Goal: Information Seeking & Learning: Learn about a topic

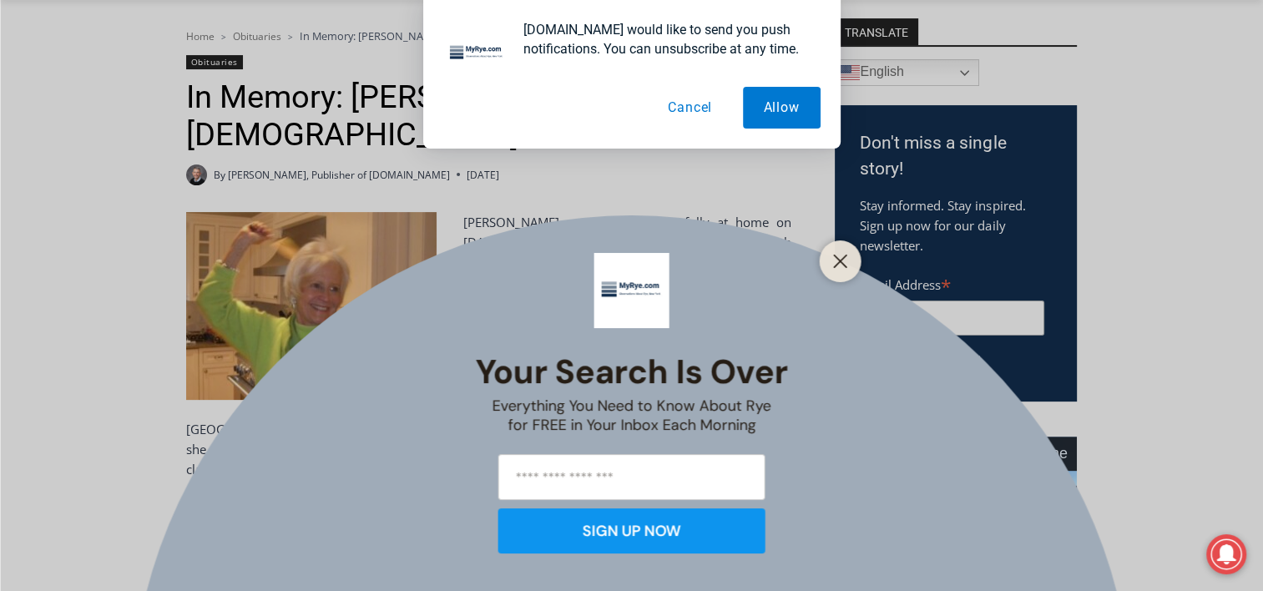
click at [696, 107] on button "Cancel" at bounding box center [690, 108] width 86 height 42
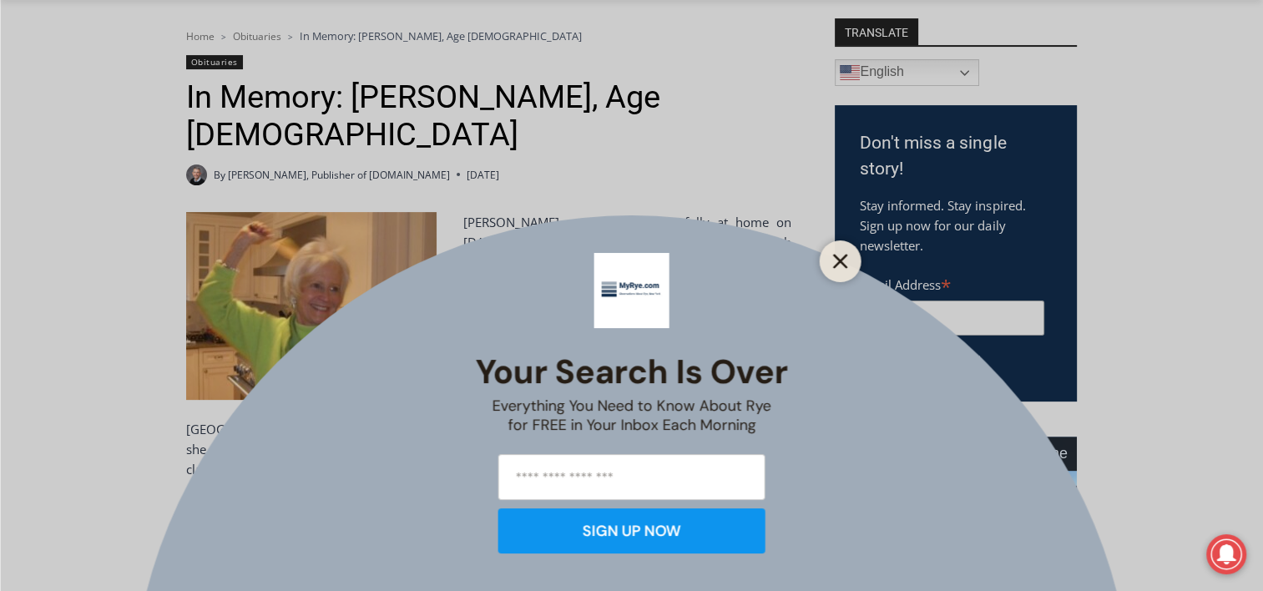
click at [834, 256] on line "Close" at bounding box center [840, 262] width 12 height 12
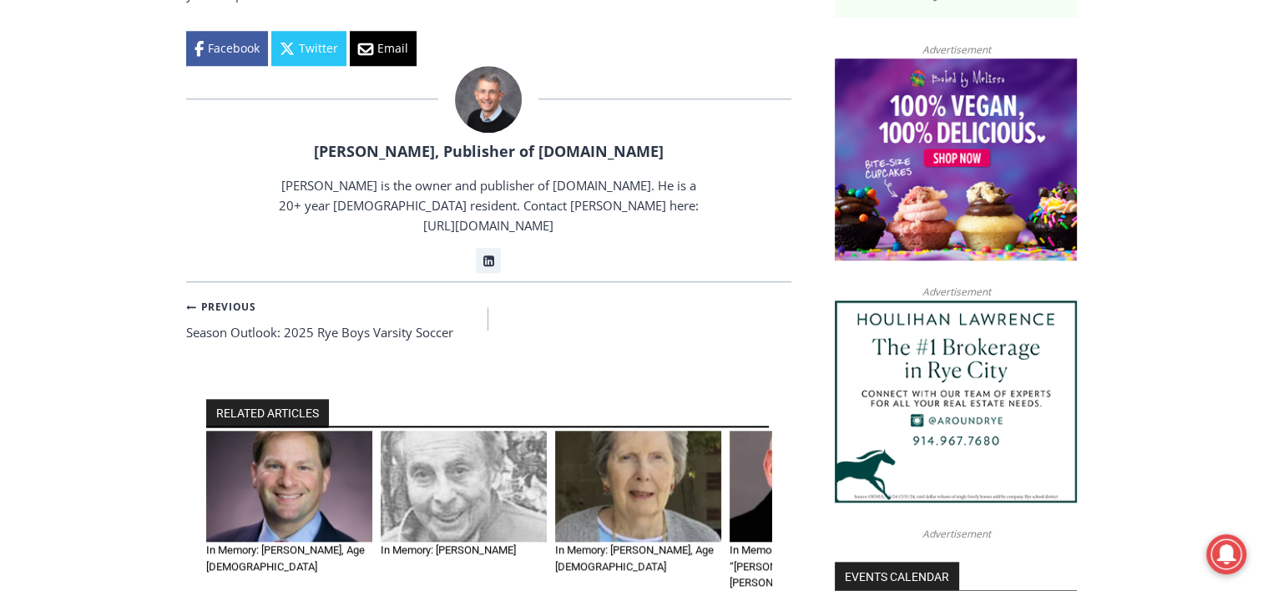
scroll to position [1592, 0]
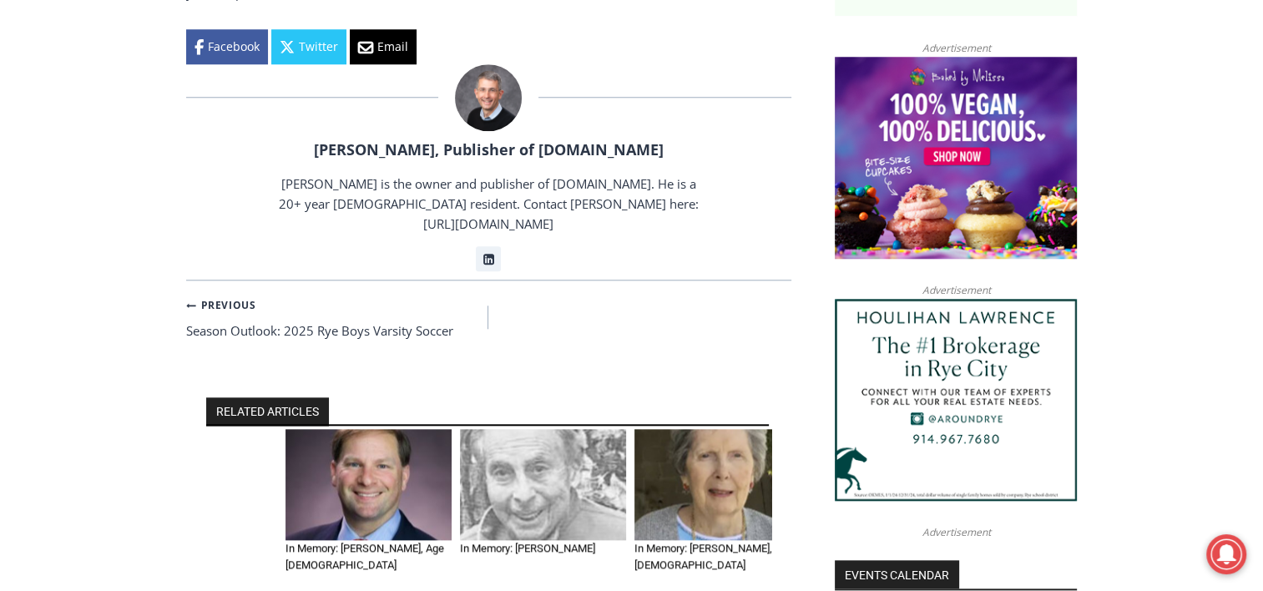
drag, startPoint x: 645, startPoint y: 367, endPoint x: 1085, endPoint y: 312, distance: 443.4
click at [1085, 312] on div "Home > Obituaries > In Memory: Barbara de Frondeville, Age 88 Obituaries In Mem…" at bounding box center [631, 243] width 1263 height 2776
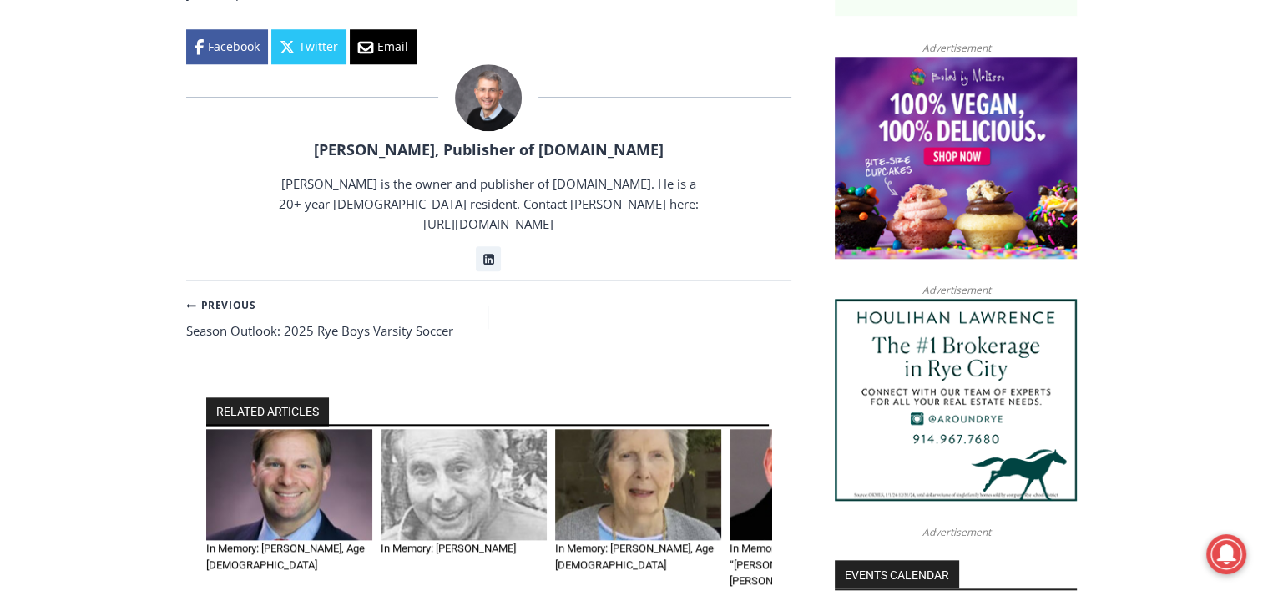
click at [281, 429] on img "1 of 6" at bounding box center [289, 484] width 166 height 111
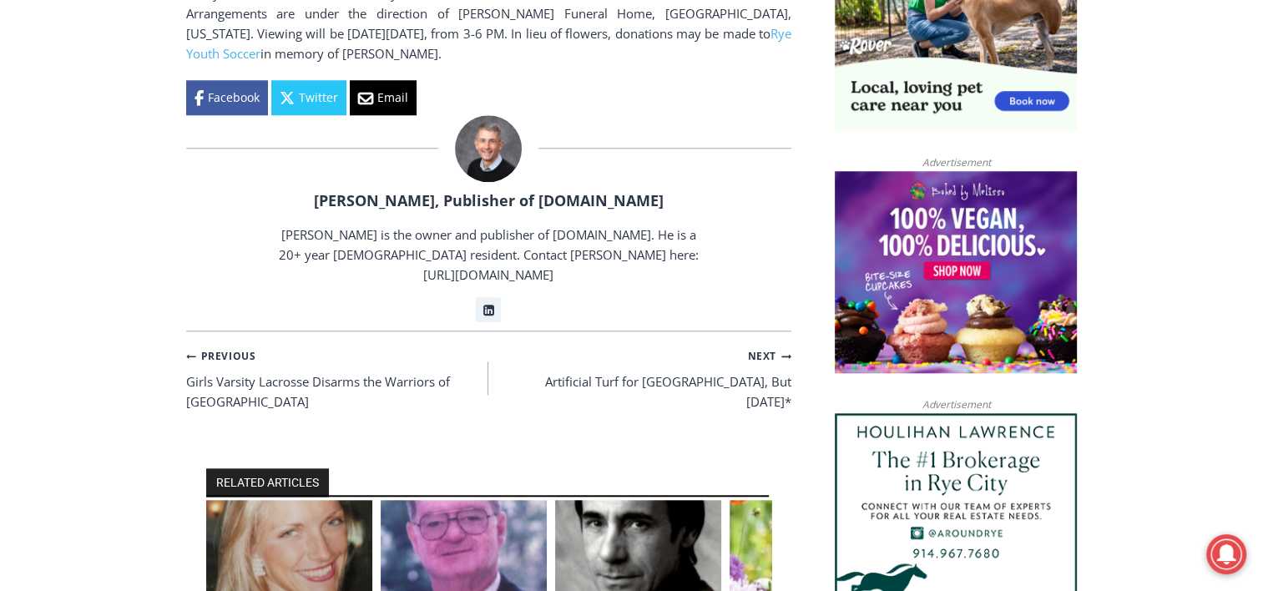
scroll to position [1484, 0]
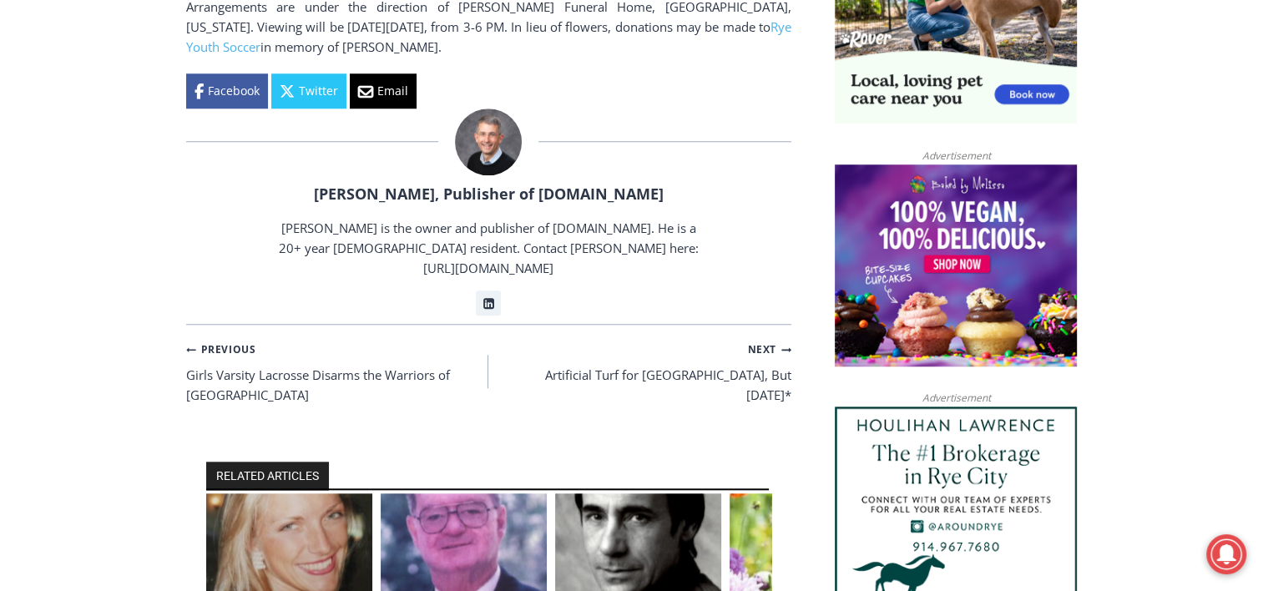
click at [311, 493] on img "1 of 6" at bounding box center [289, 548] width 166 height 111
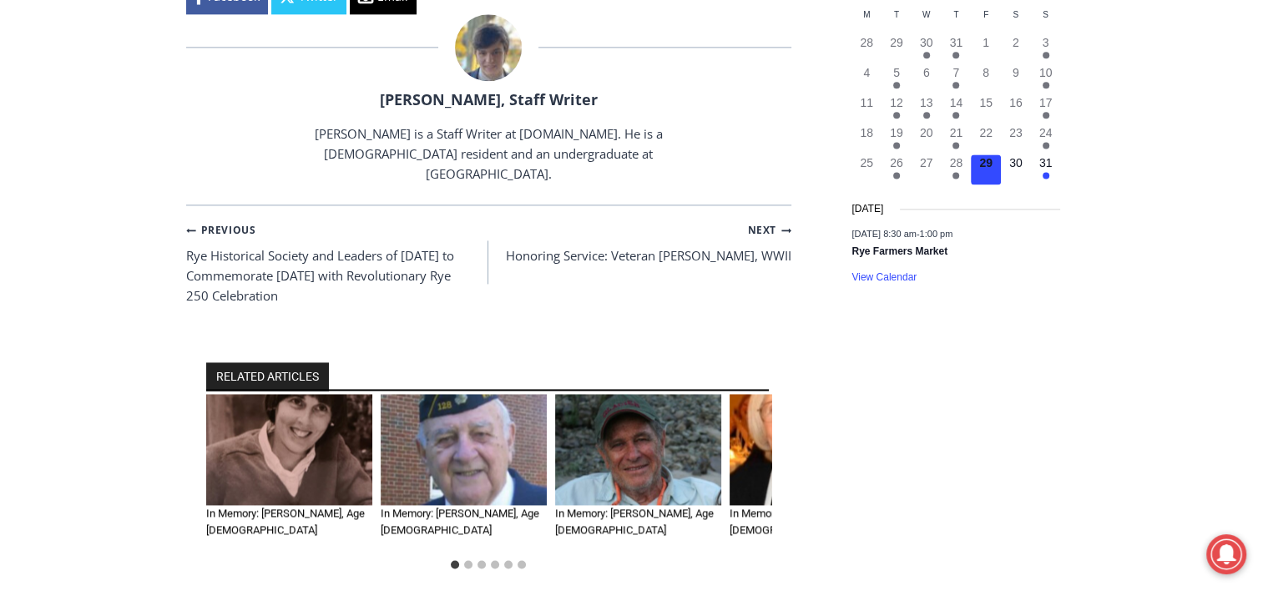
scroll to position [2247, 0]
click at [446, 393] on img "2 of 6" at bounding box center [464, 448] width 166 height 111
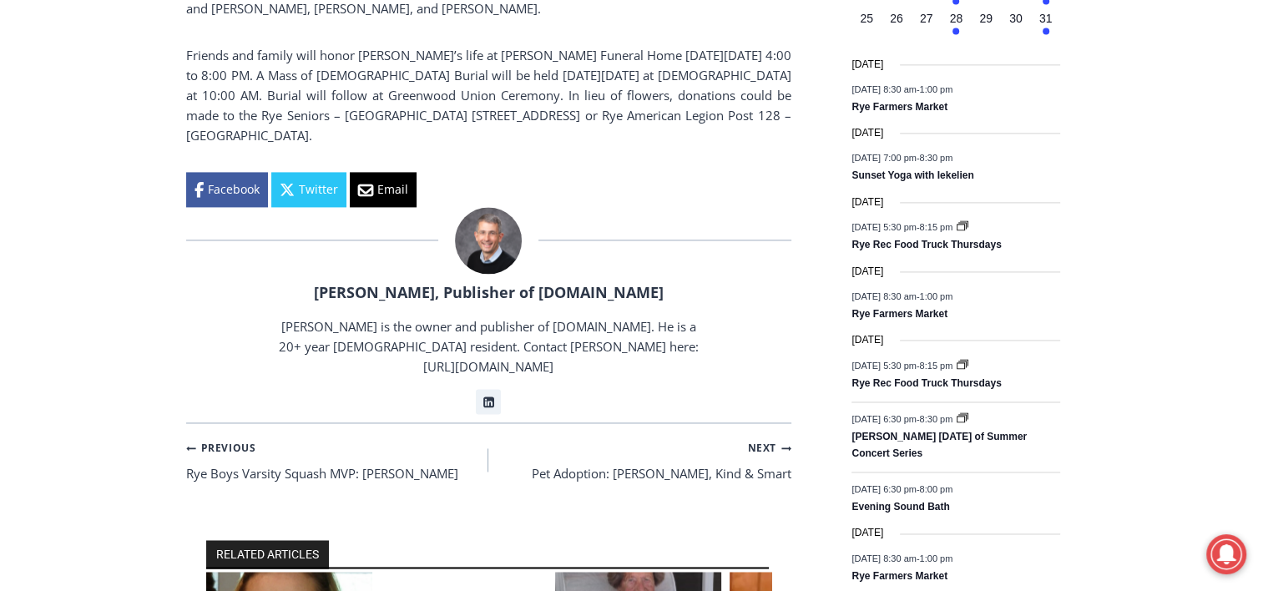
scroll to position [2391, 0]
